Goal: Find specific page/section: Find specific page/section

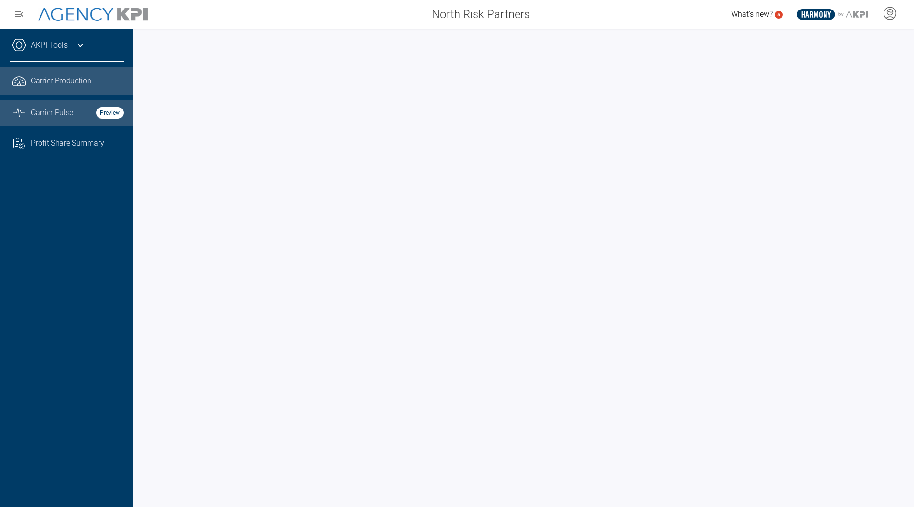
click at [69, 84] on span "Carrier Production" at bounding box center [61, 80] width 60 height 11
